Goal: Task Accomplishment & Management: Use online tool/utility

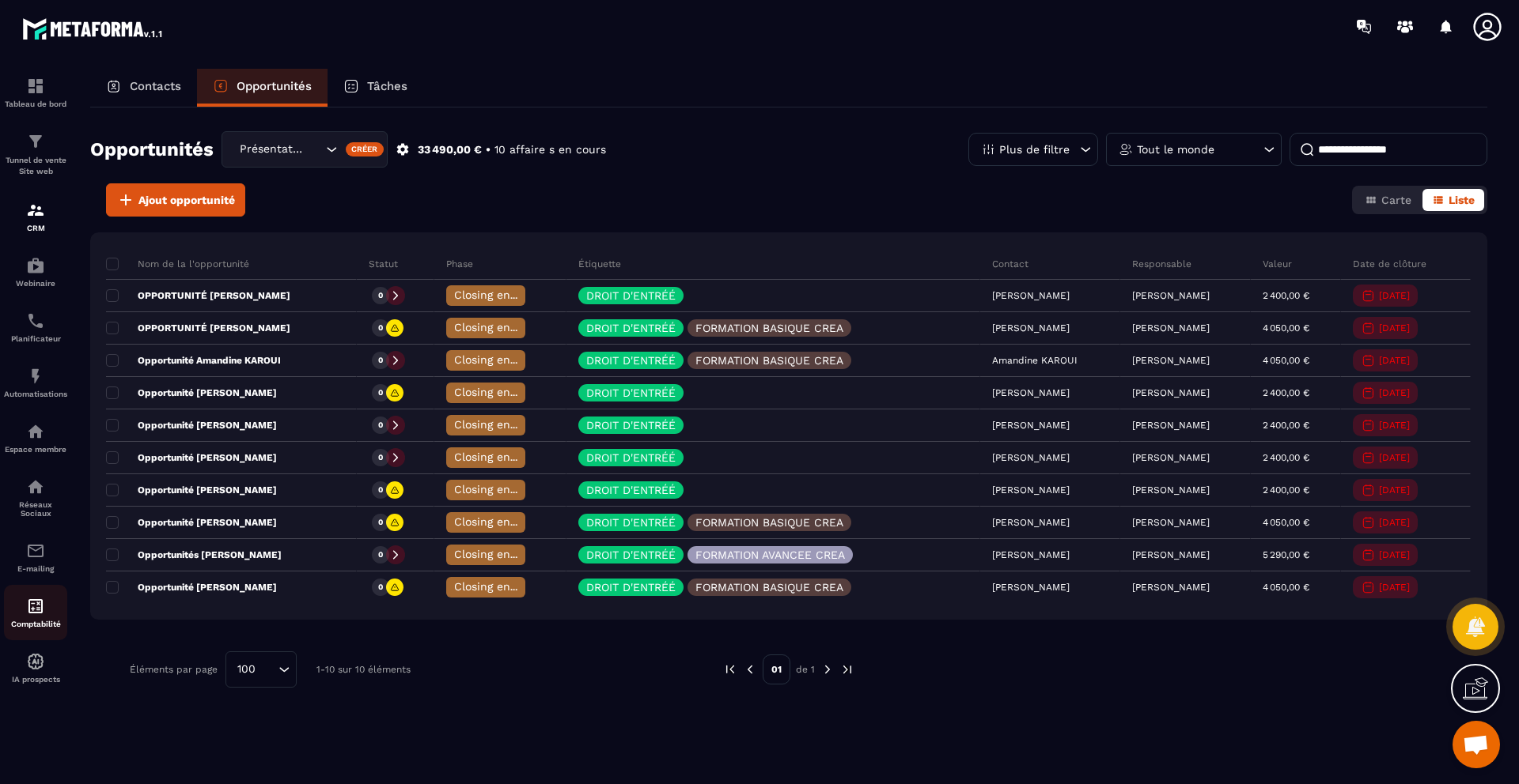
click at [34, 603] on img at bounding box center [35, 606] width 19 height 19
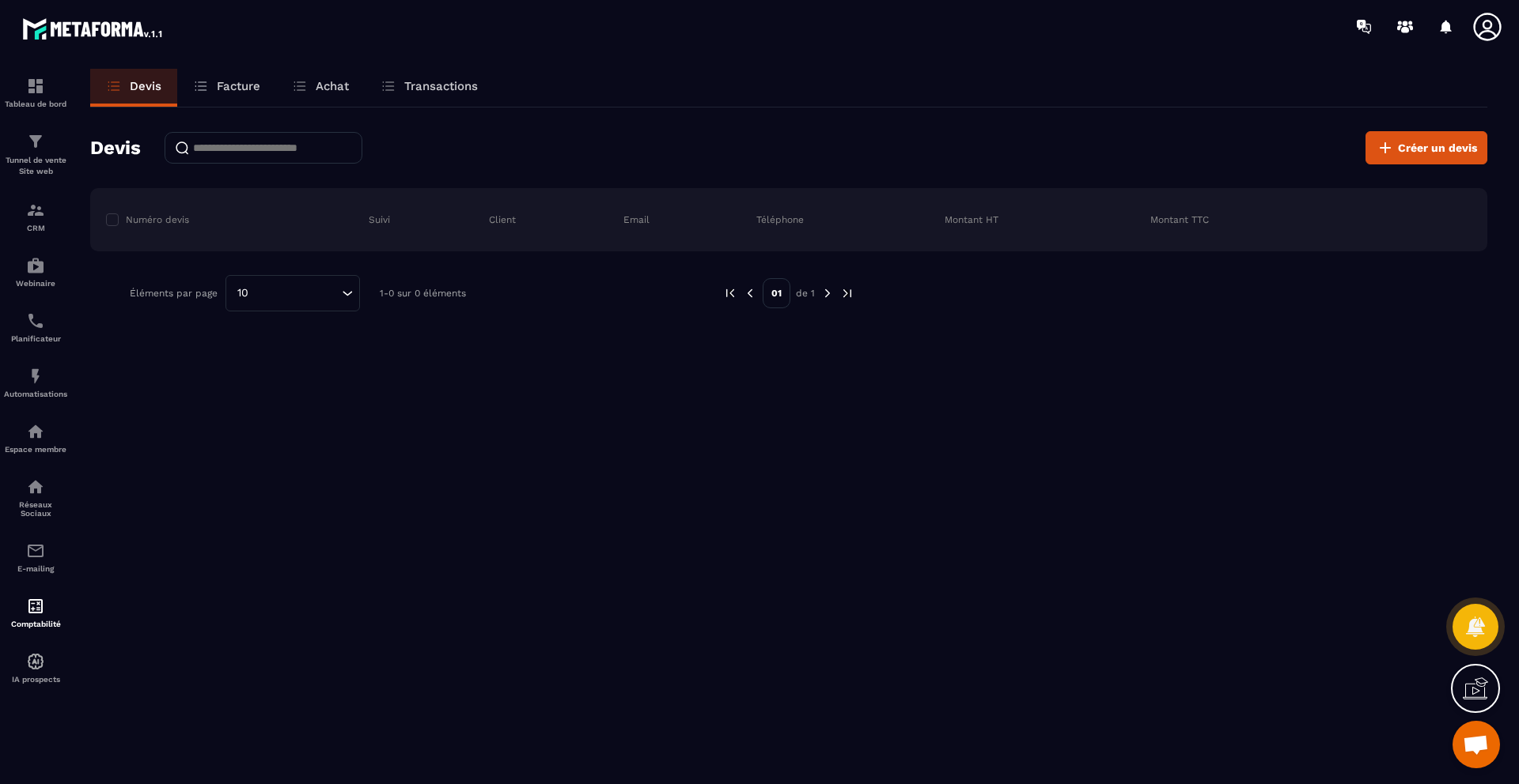
click at [221, 83] on p "Facture" at bounding box center [238, 86] width 43 height 14
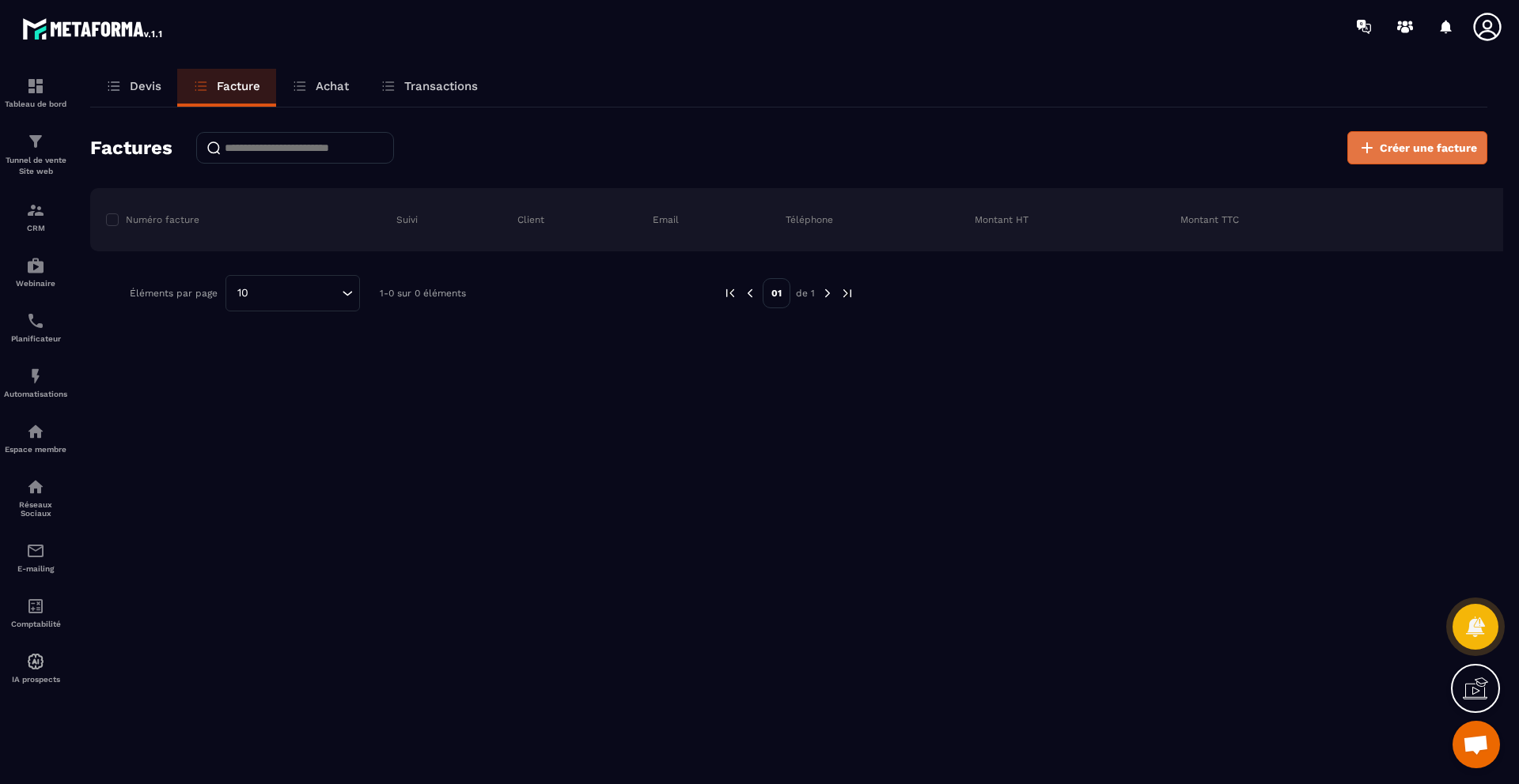
click at [1379, 151] on button "Créer une facture" at bounding box center [1417, 147] width 140 height 34
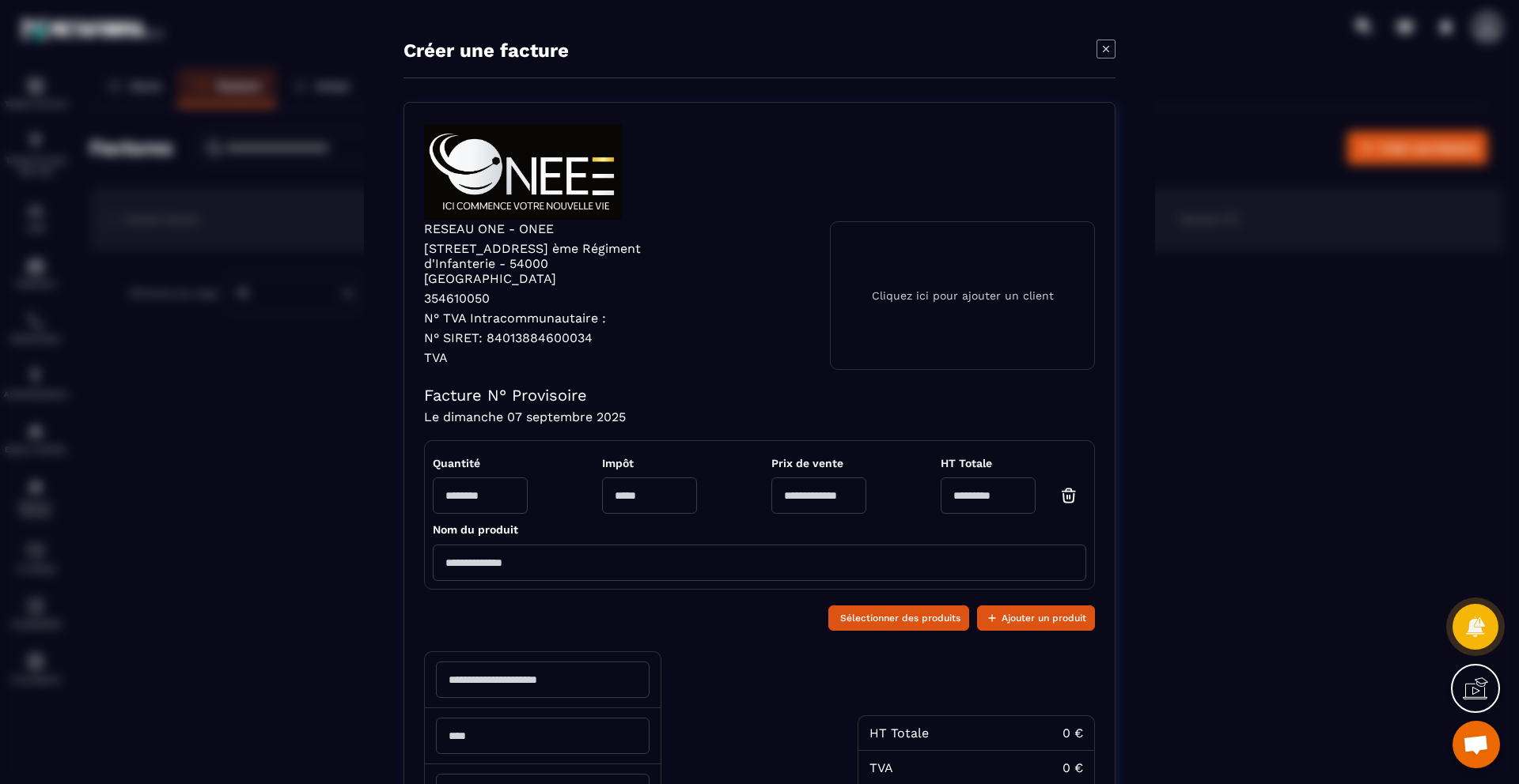
click at [923, 276] on div "Cliquez ici pour ajouter un client" at bounding box center [962, 296] width 265 height 149
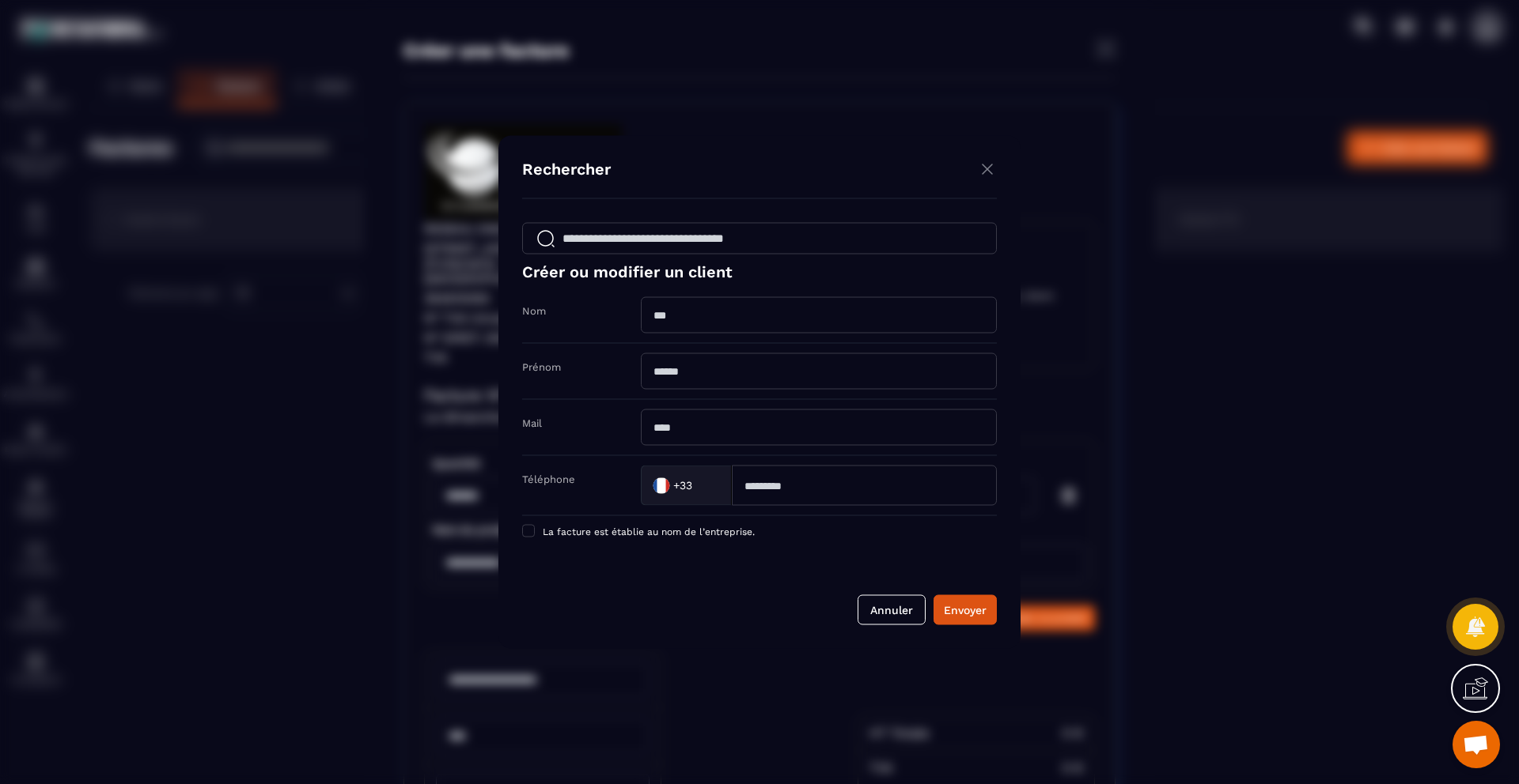
click at [698, 307] on input "Modal window" at bounding box center [819, 315] width 356 height 36
type input "*"
click at [994, 169] on img "Modal window" at bounding box center [987, 169] width 19 height 20
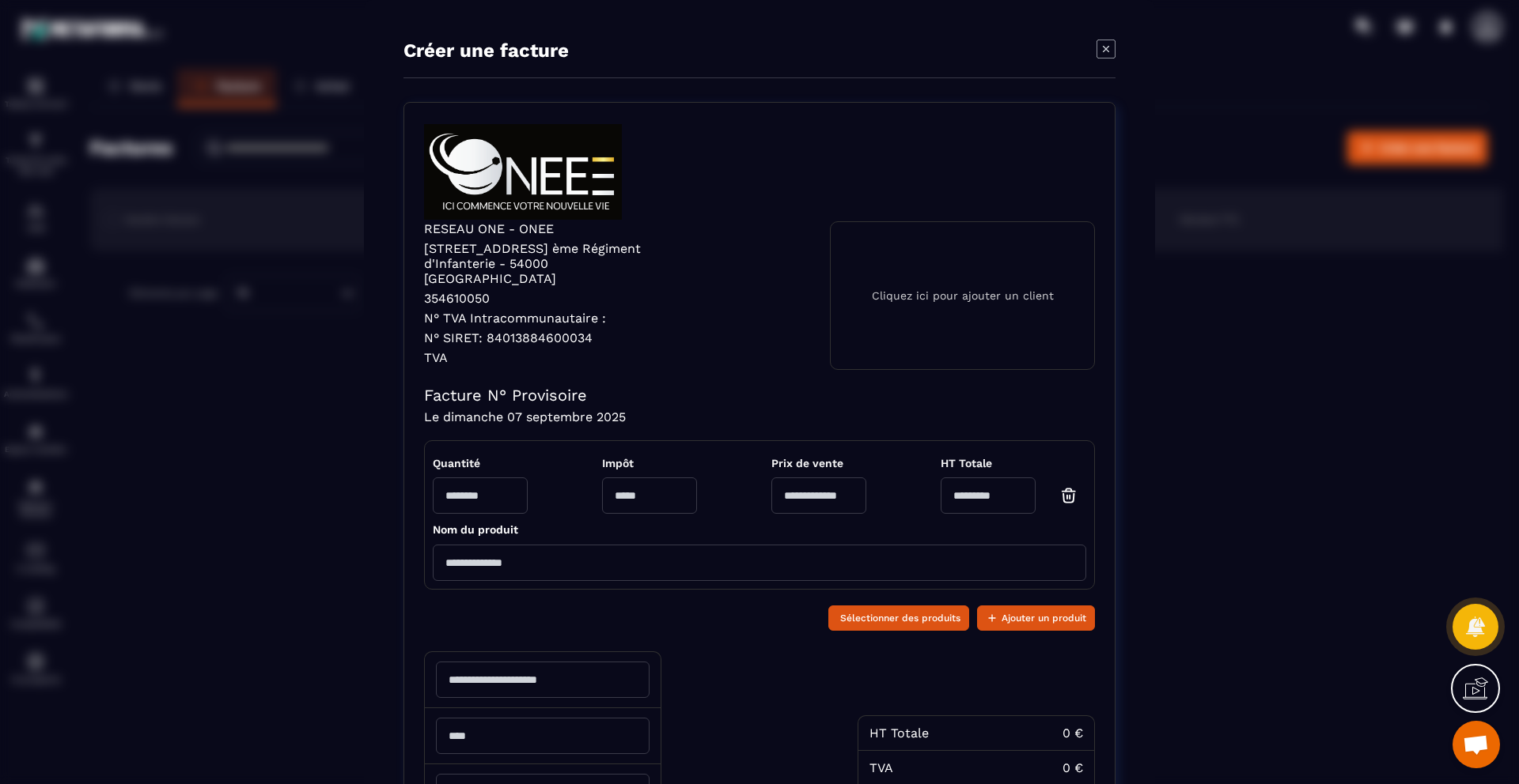
click at [1110, 52] on icon "Modal window" at bounding box center [1105, 48] width 19 height 19
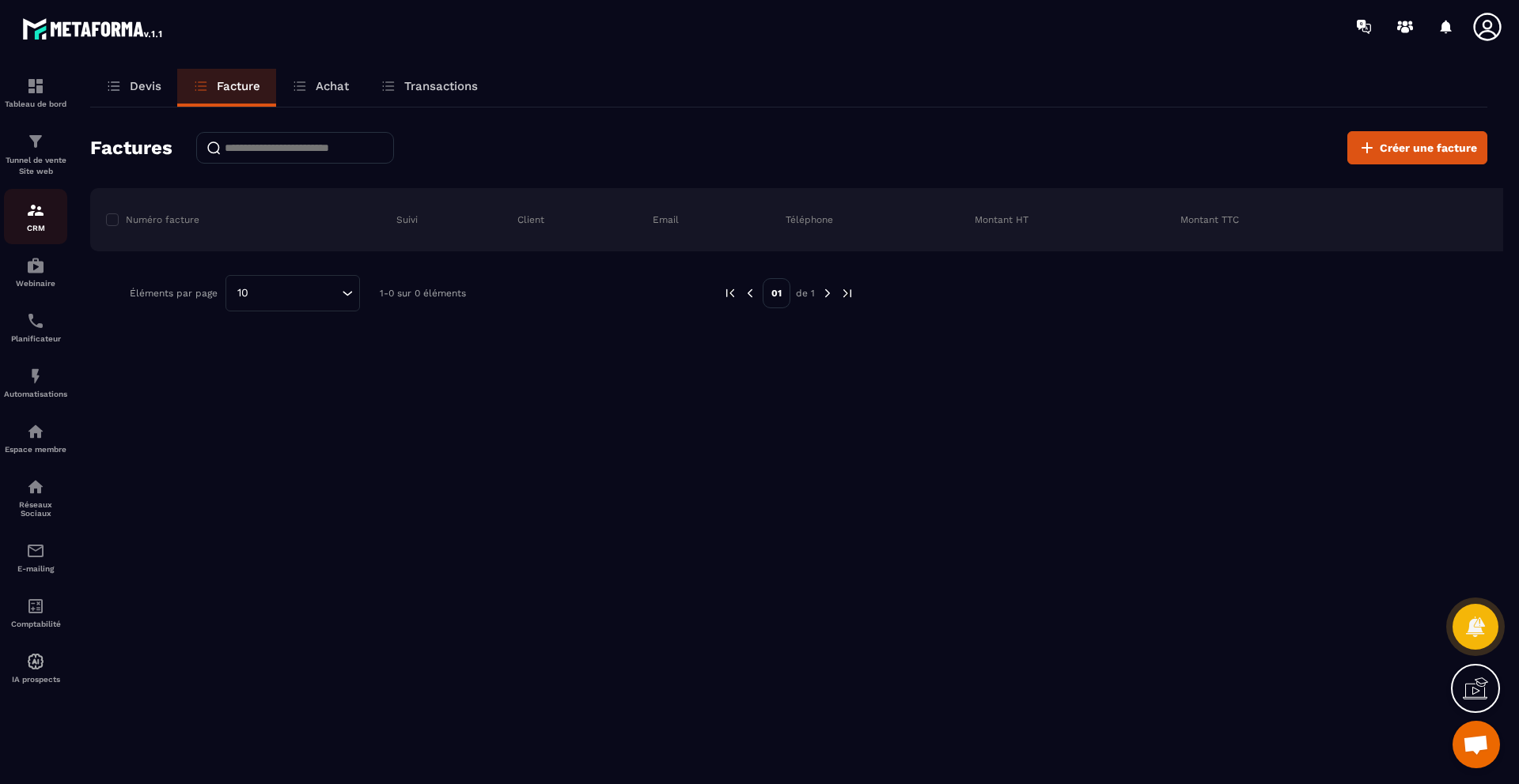
click at [38, 222] on div "CRM" at bounding box center [35, 216] width 63 height 32
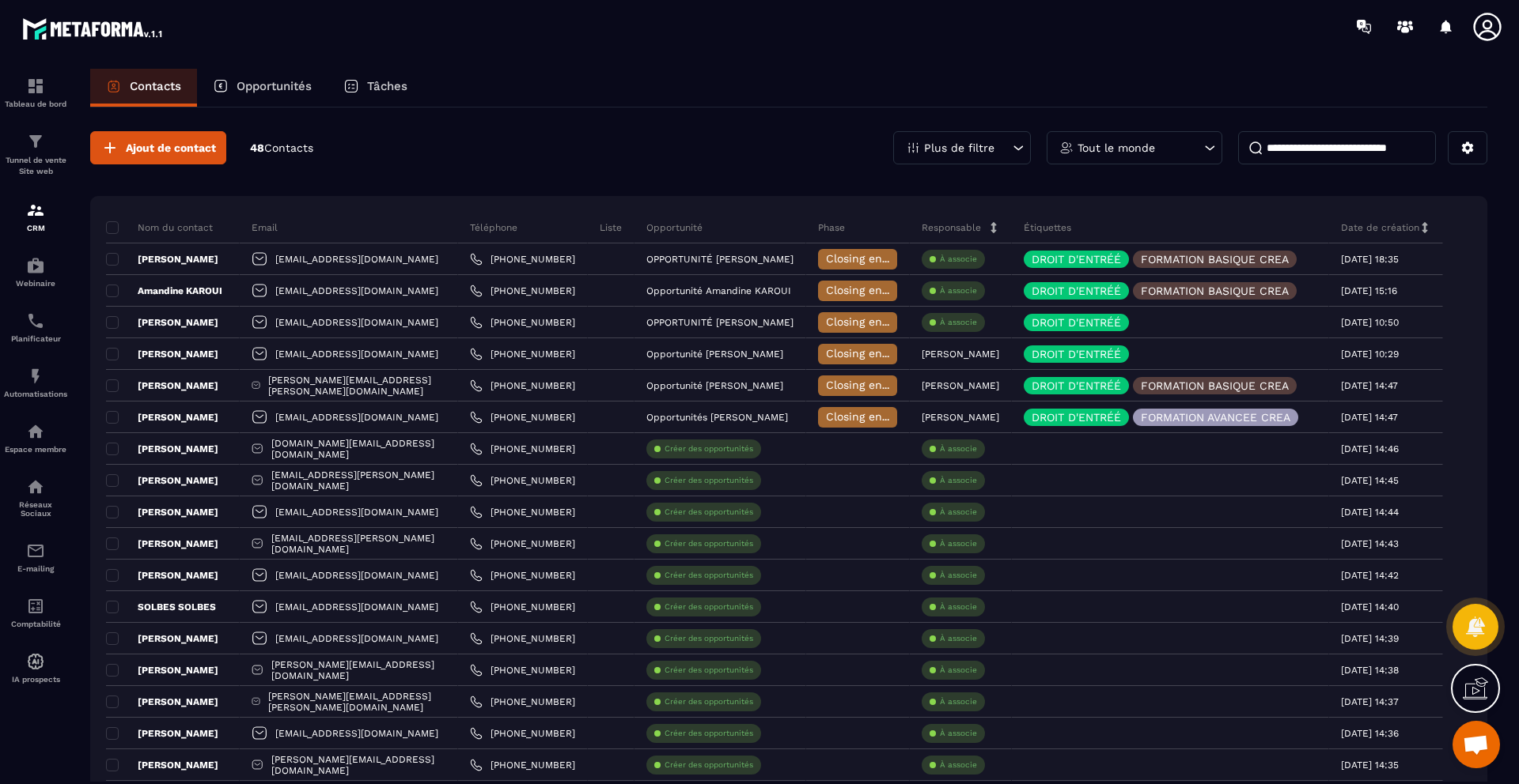
click at [269, 99] on div "Opportunités" at bounding box center [262, 88] width 130 height 38
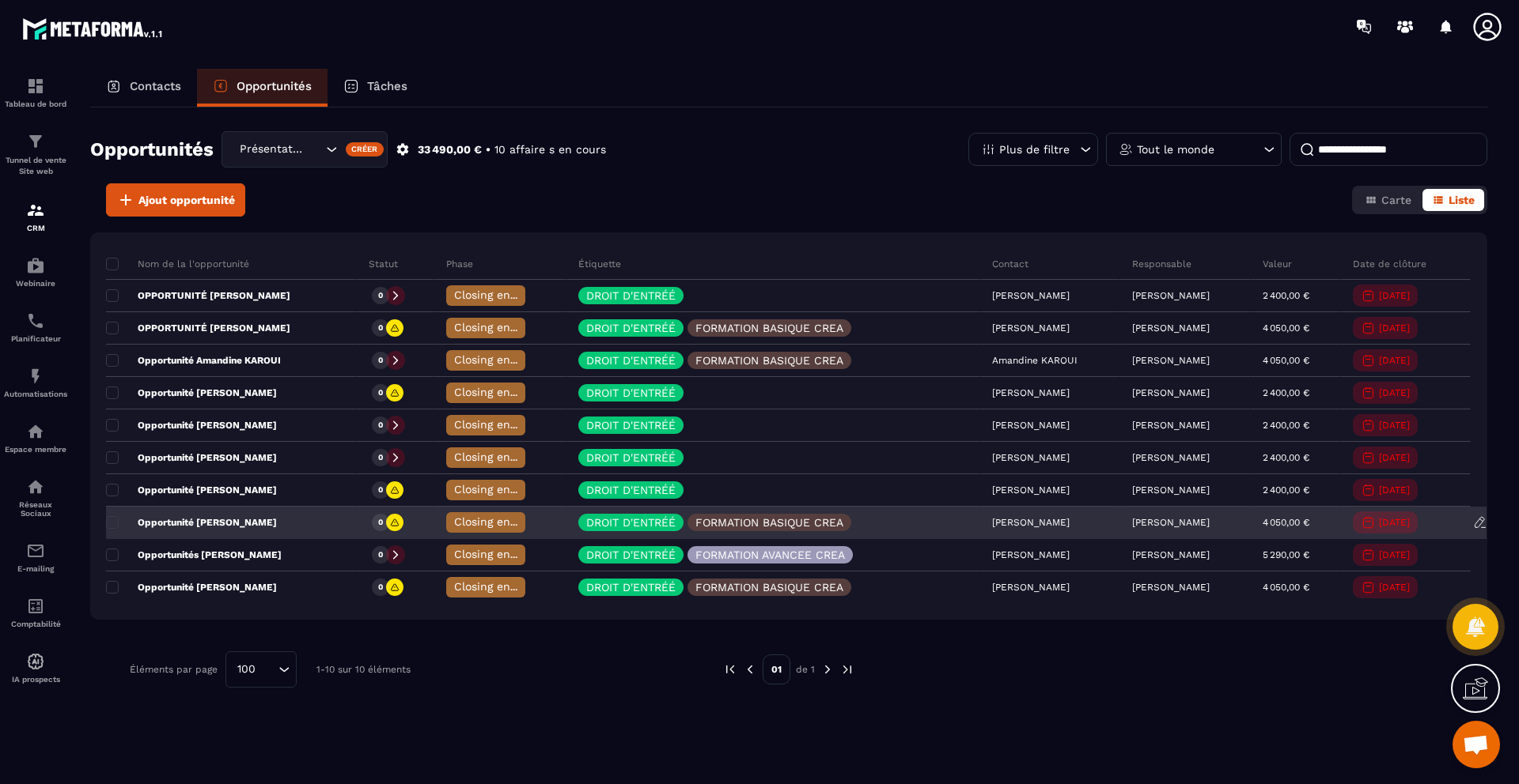
click at [245, 523] on p "Opportunité [PERSON_NAME]" at bounding box center [191, 522] width 171 height 12
